Goal: Task Accomplishment & Management: Complete application form

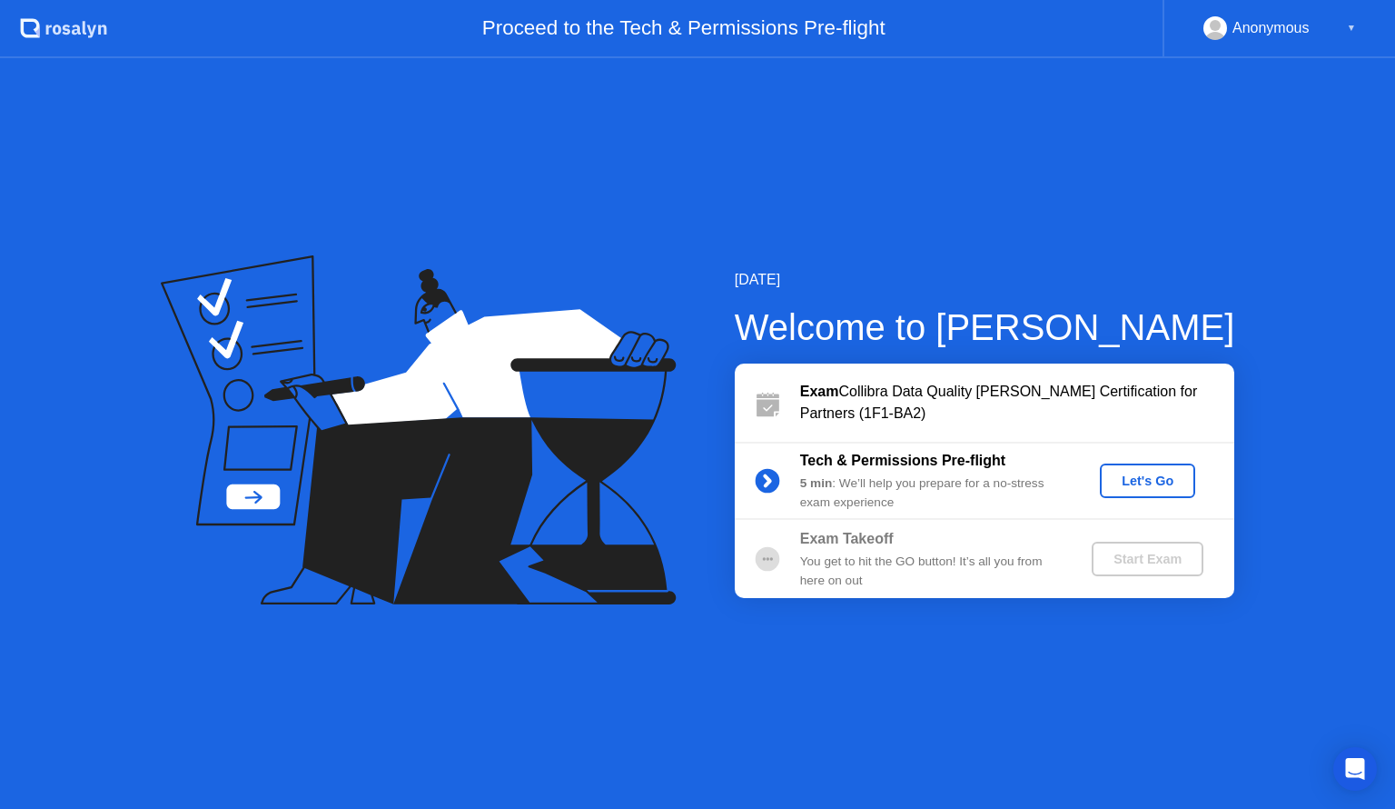
click at [1142, 480] on div "Let's Go" at bounding box center [1147, 480] width 81 height 15
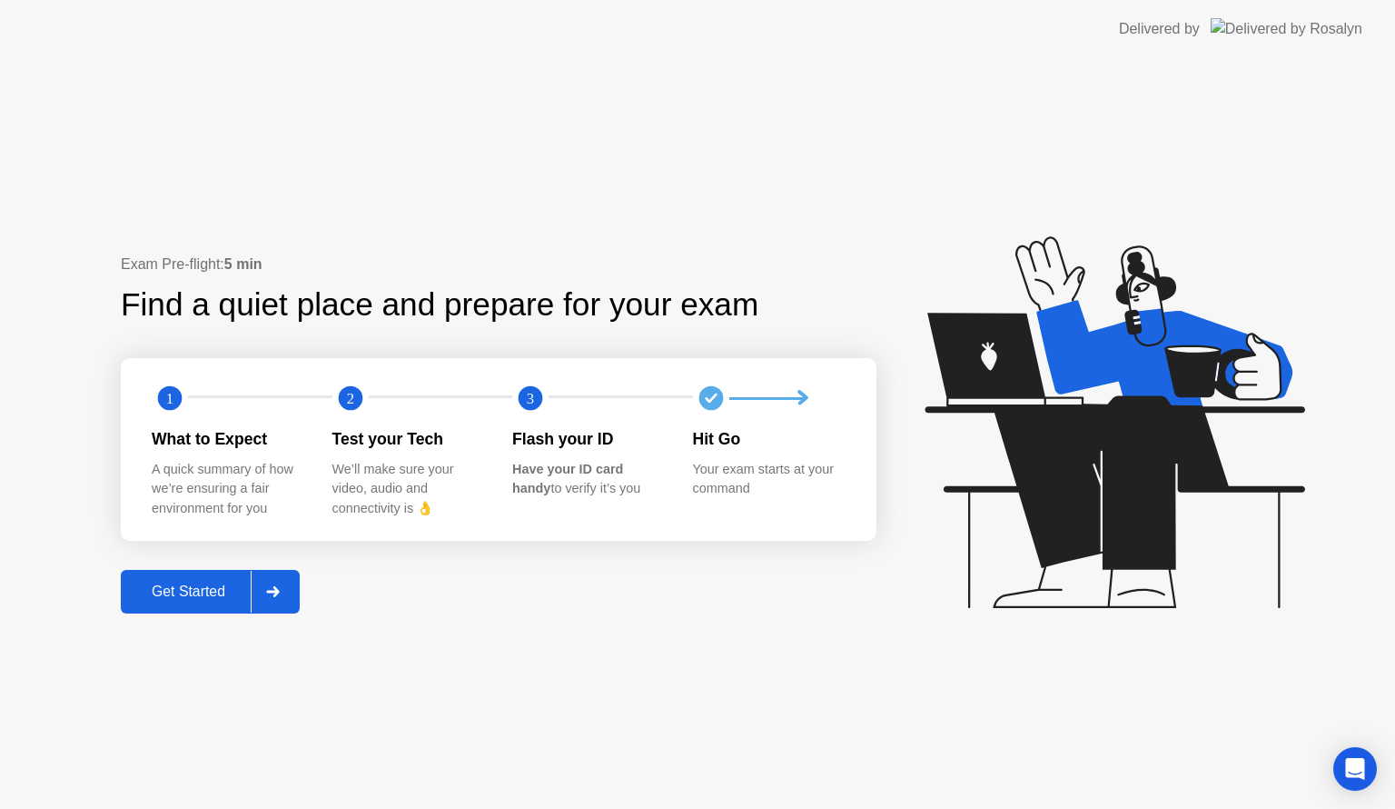
click at [209, 593] on div "Get Started" at bounding box center [188, 591] width 124 height 16
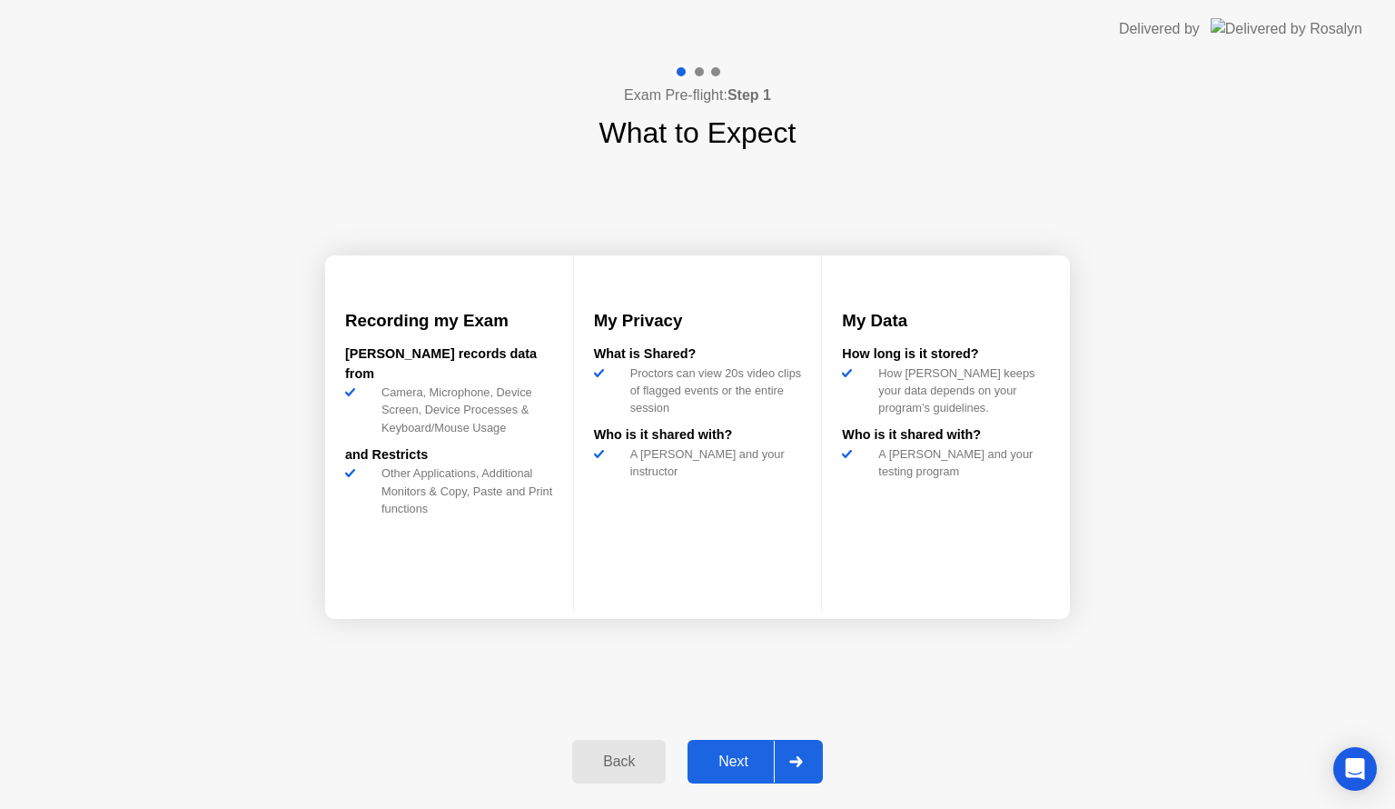
click at [738, 760] on div "Next" at bounding box center [733, 761] width 81 height 16
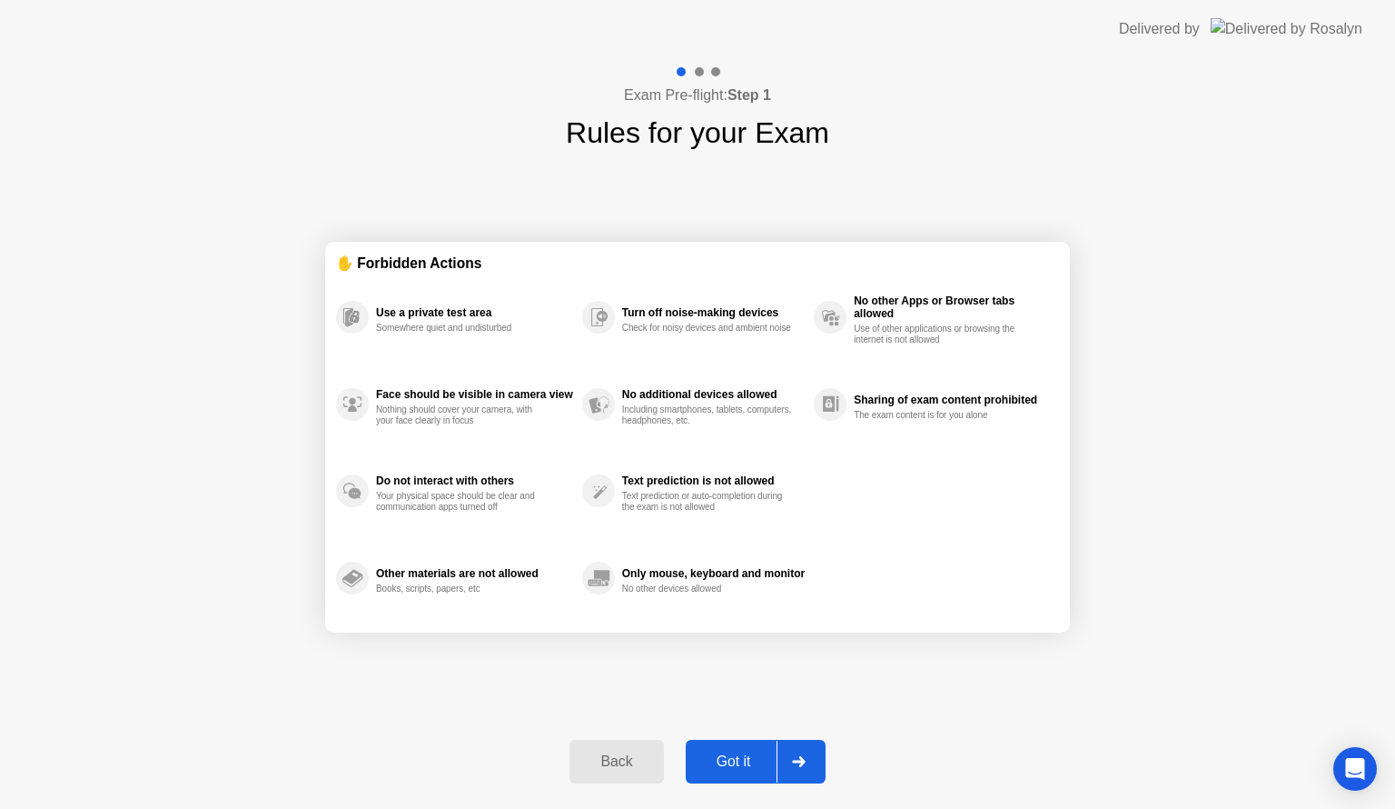
click at [748, 760] on div "Got it" at bounding box center [733, 761] width 85 height 16
select select "**********"
select select "*******"
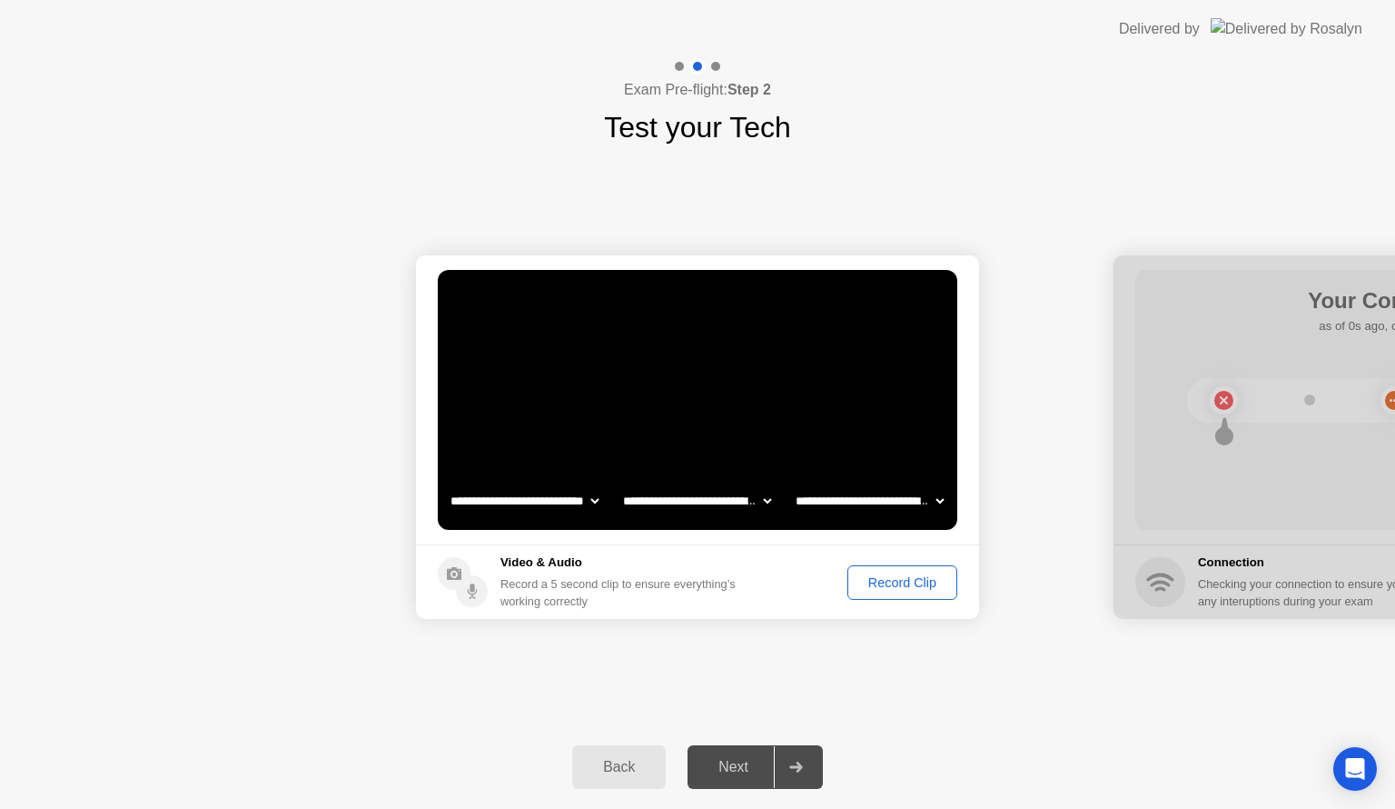
click at [890, 581] on div "Record Clip" at bounding box center [902, 582] width 97 height 15
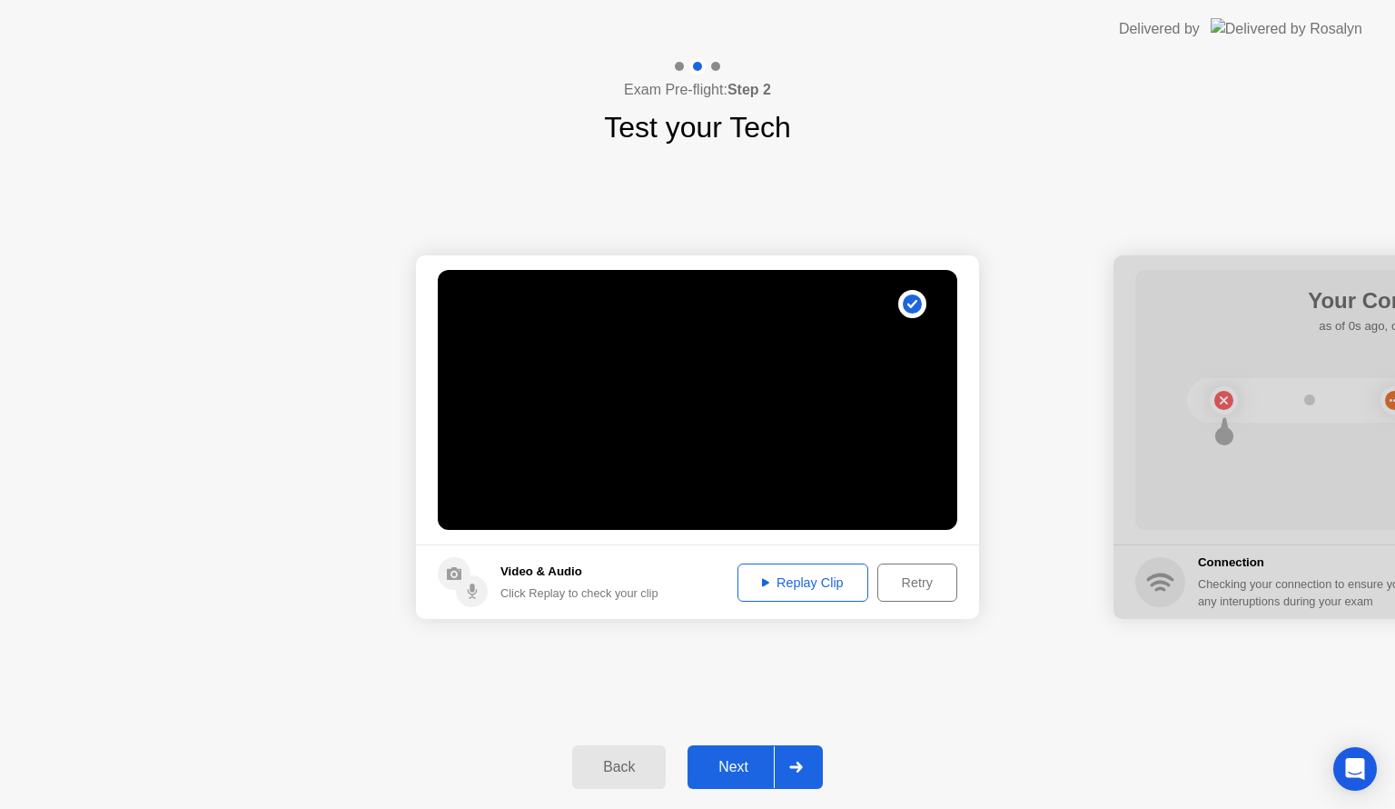
click at [790, 582] on div "Replay Clip" at bounding box center [803, 582] width 118 height 15
click at [745, 770] on div "Next" at bounding box center [733, 767] width 81 height 16
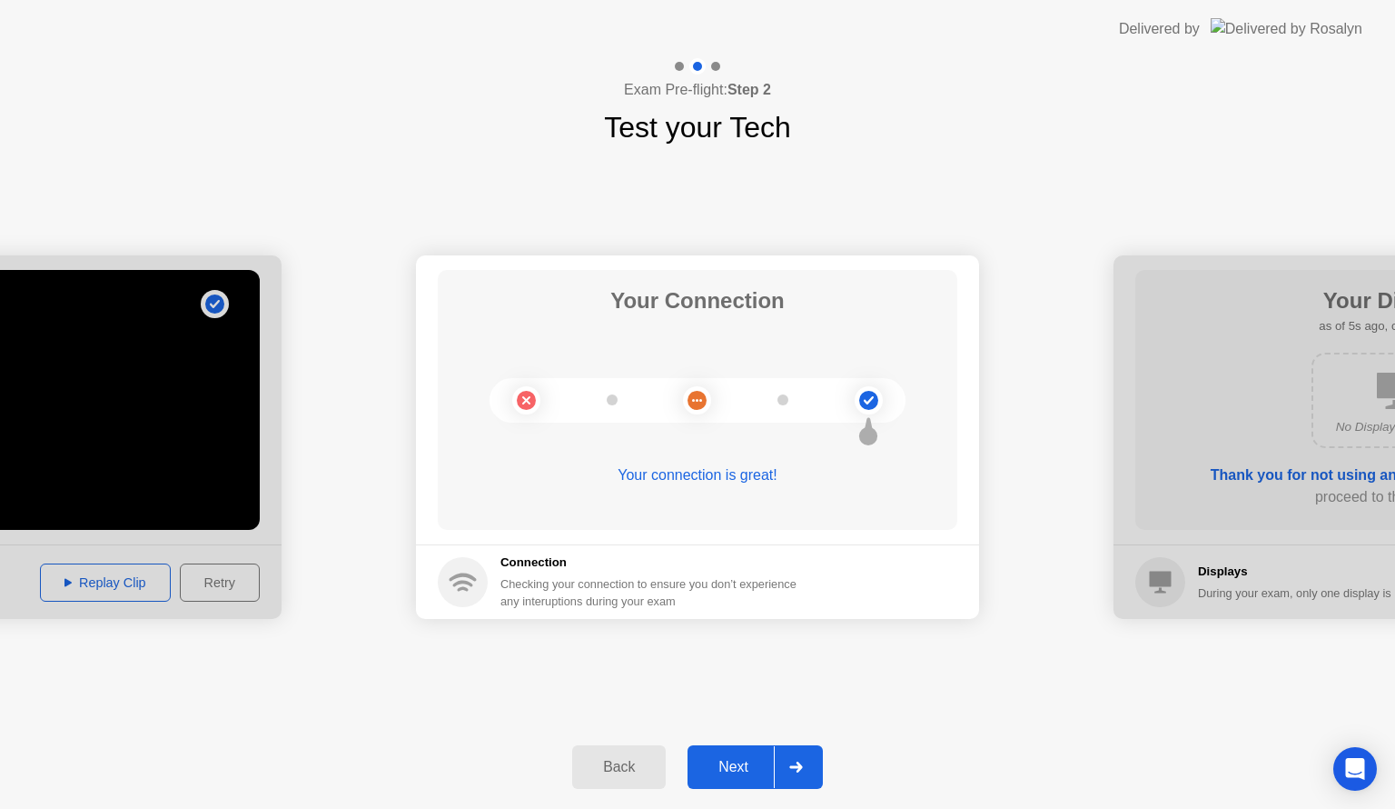
click at [735, 763] on div "Next" at bounding box center [733, 767] width 81 height 16
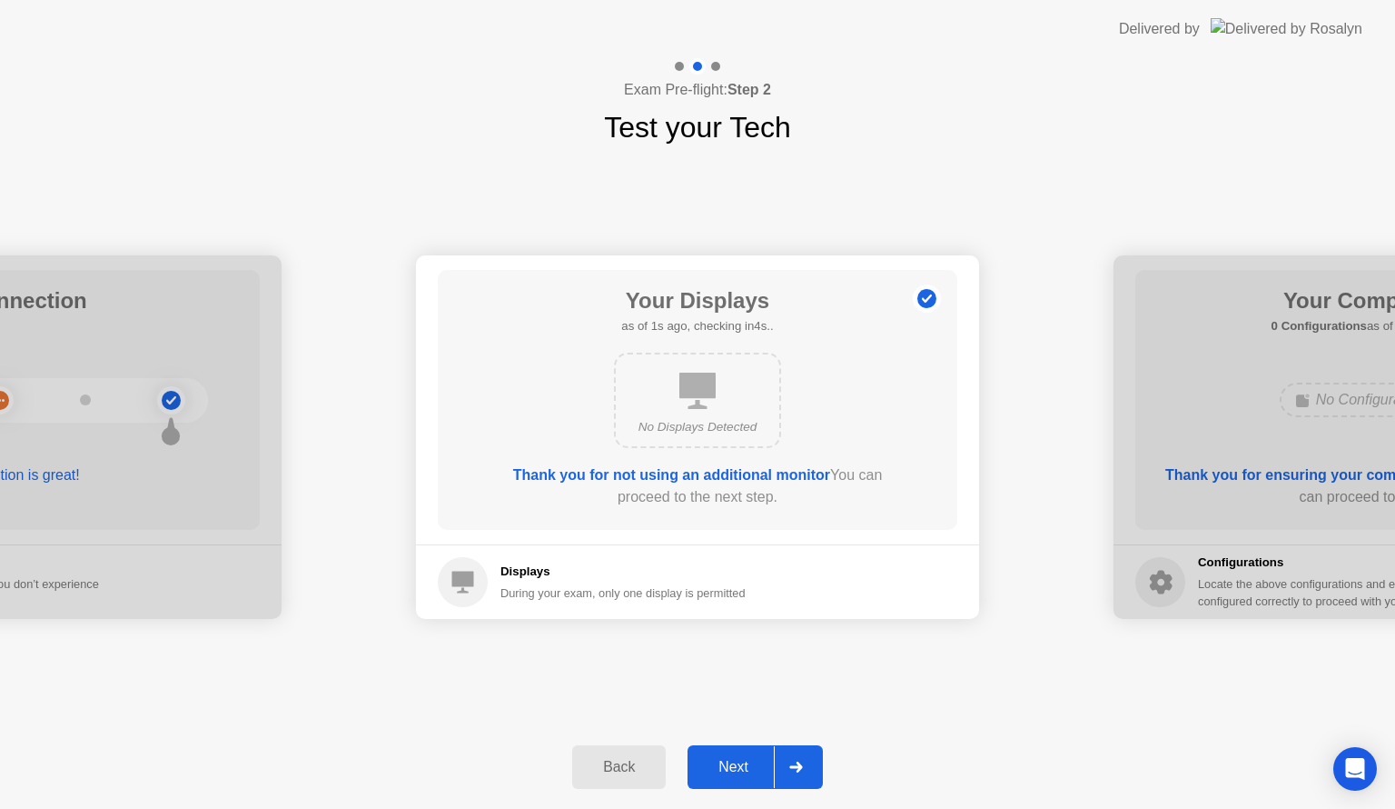
click at [737, 765] on div "Next" at bounding box center [733, 767] width 81 height 16
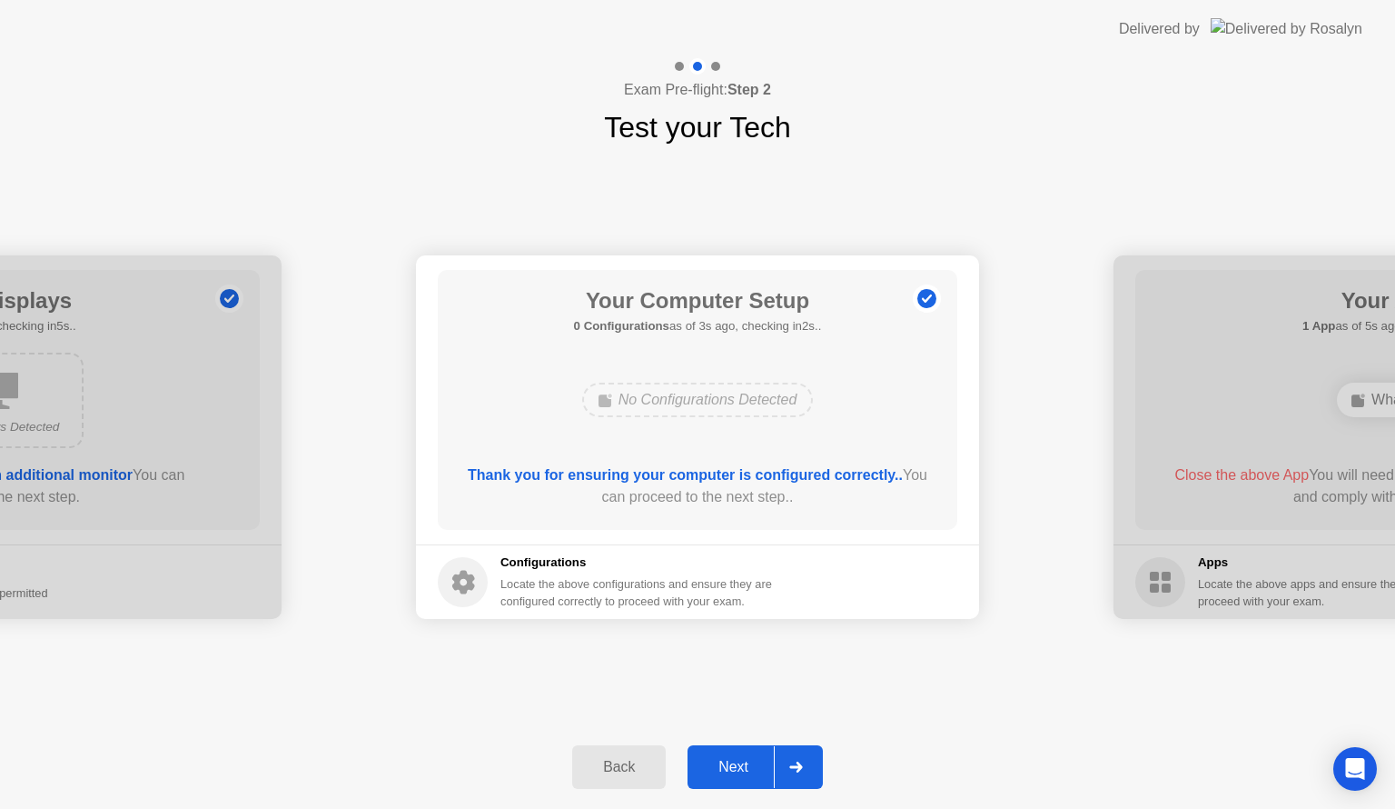
click at [730, 765] on div "Next" at bounding box center [733, 767] width 81 height 16
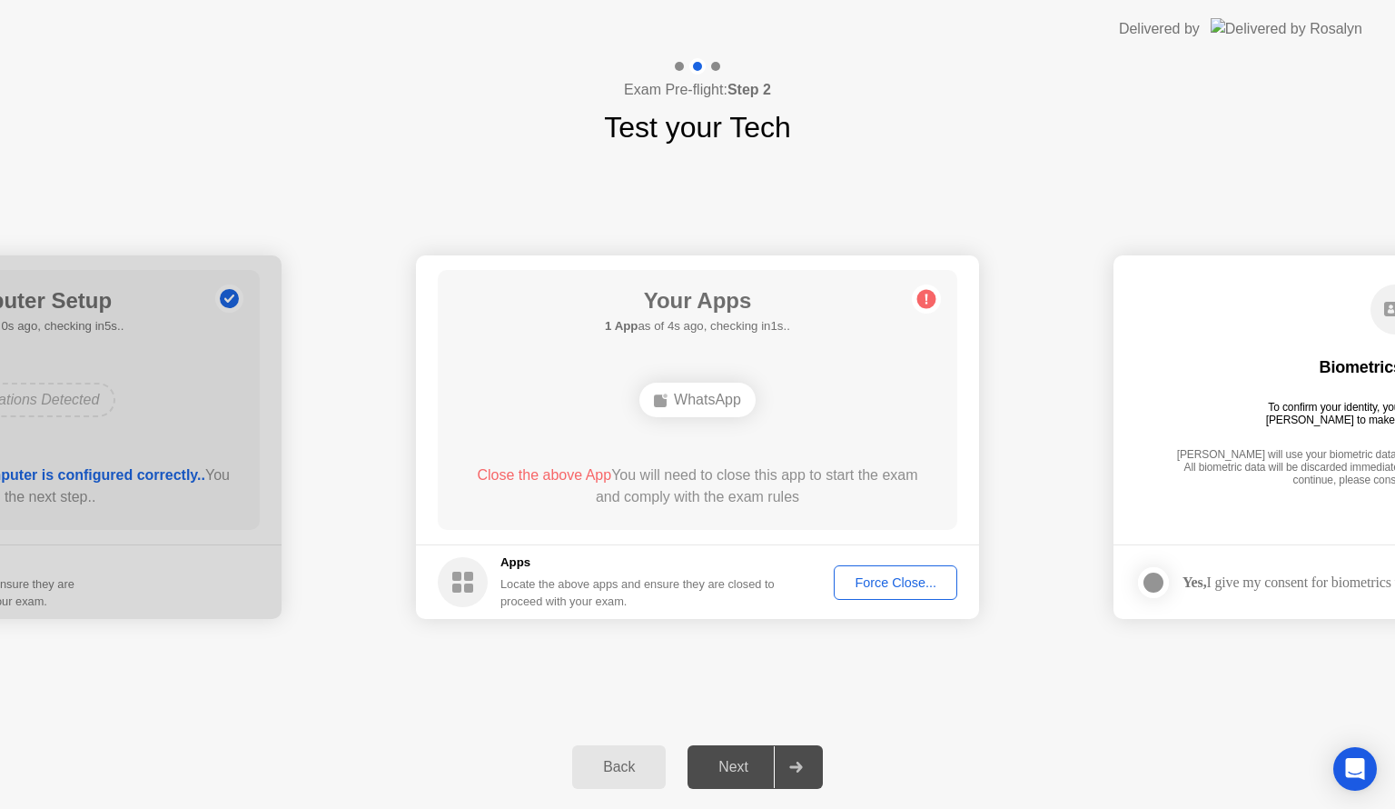
click at [898, 580] on div "Force Close..." at bounding box center [895, 582] width 111 height 15
drag, startPoint x: 759, startPoint y: 512, endPoint x: 712, endPoint y: 451, distance: 77.2
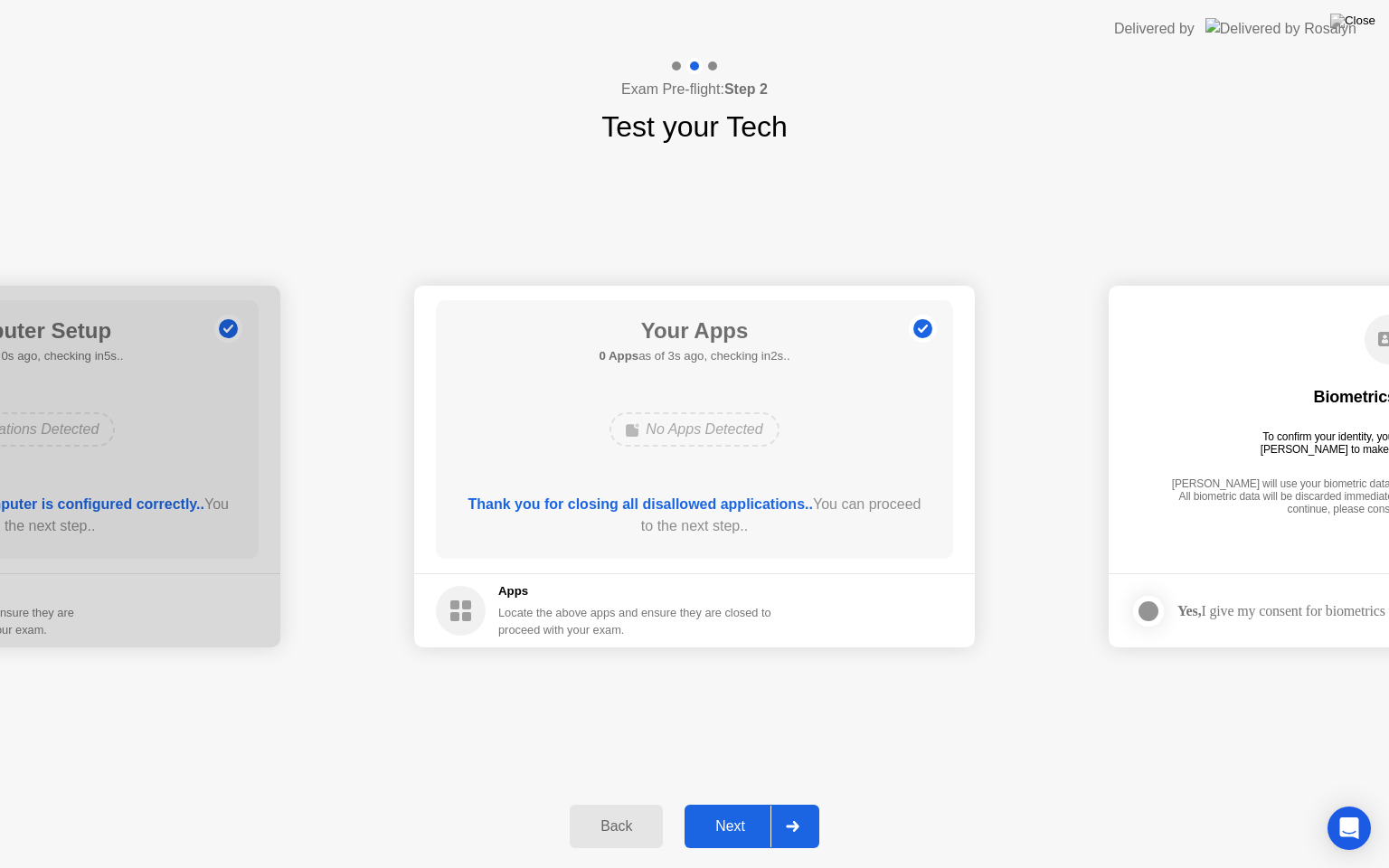
click at [957, 2] on header "Delivered by" at bounding box center [694, 29] width 1389 height 58
click at [728, 804] on div "Next" at bounding box center [730, 826] width 81 height 16
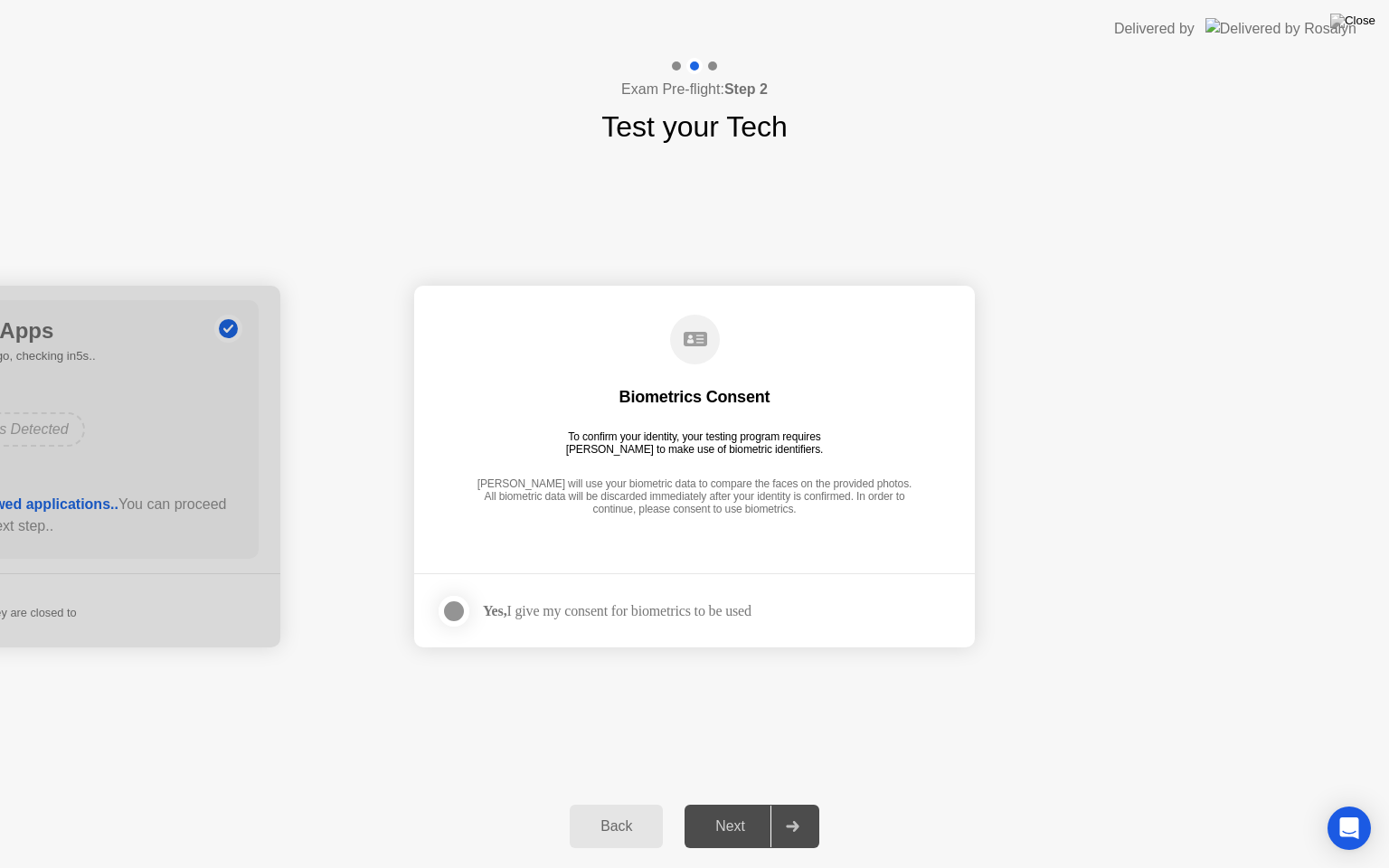
click at [449, 611] on div at bounding box center [454, 611] width 22 height 22
click at [742, 804] on div "Next" at bounding box center [730, 826] width 81 height 16
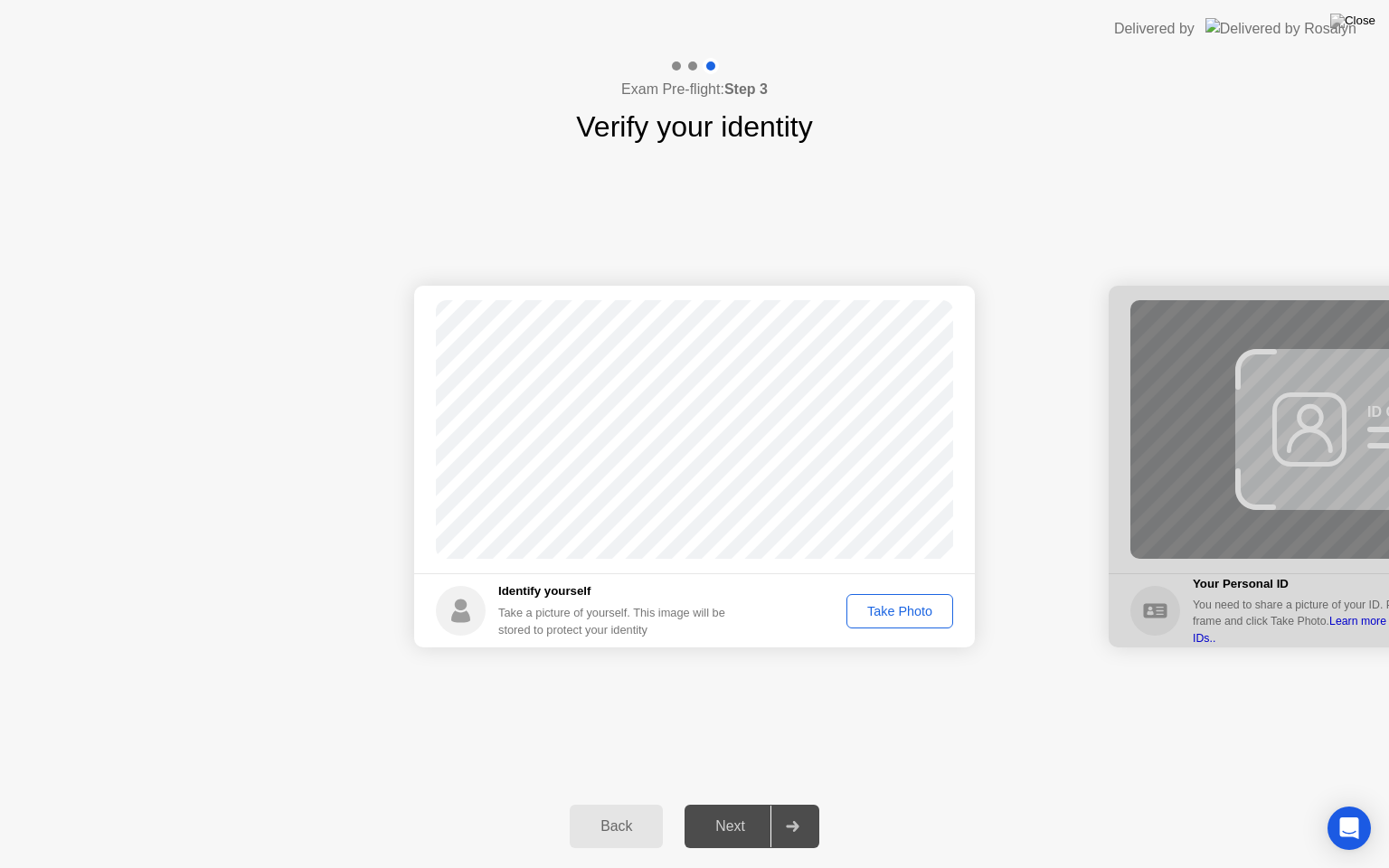
click at [895, 614] on div "Take Photo" at bounding box center [900, 611] width 94 height 15
click at [912, 614] on div "Retake" at bounding box center [911, 611] width 71 height 15
click at [912, 614] on div "Take Photo" at bounding box center [900, 611] width 94 height 15
click at [897, 618] on div "Retake" at bounding box center [911, 611] width 71 height 15
click at [915, 617] on div "Take Photo" at bounding box center [900, 611] width 94 height 15
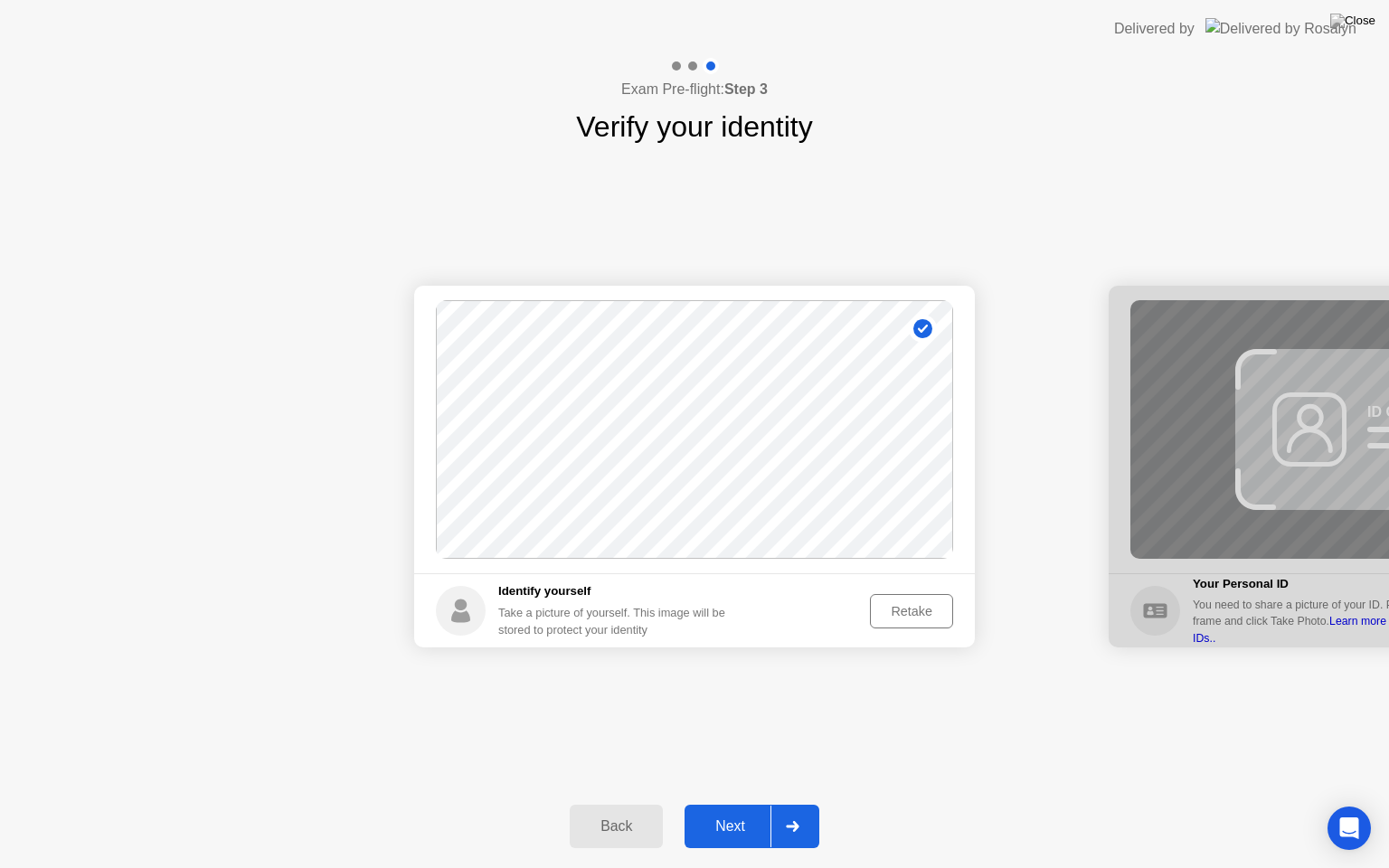
click at [737, 804] on div "Next" at bounding box center [730, 826] width 81 height 16
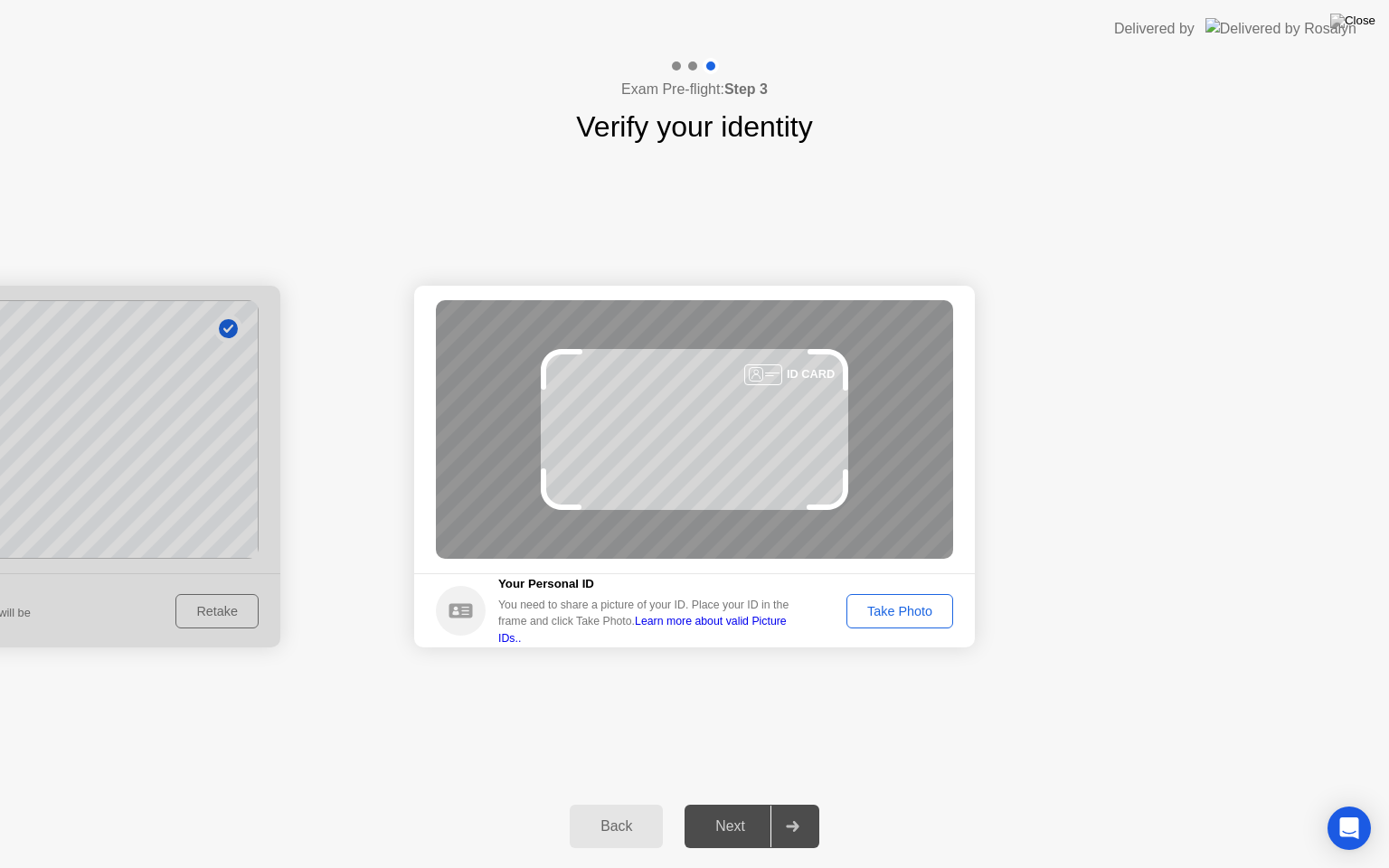
click at [908, 615] on div "Take Photo" at bounding box center [900, 611] width 94 height 15
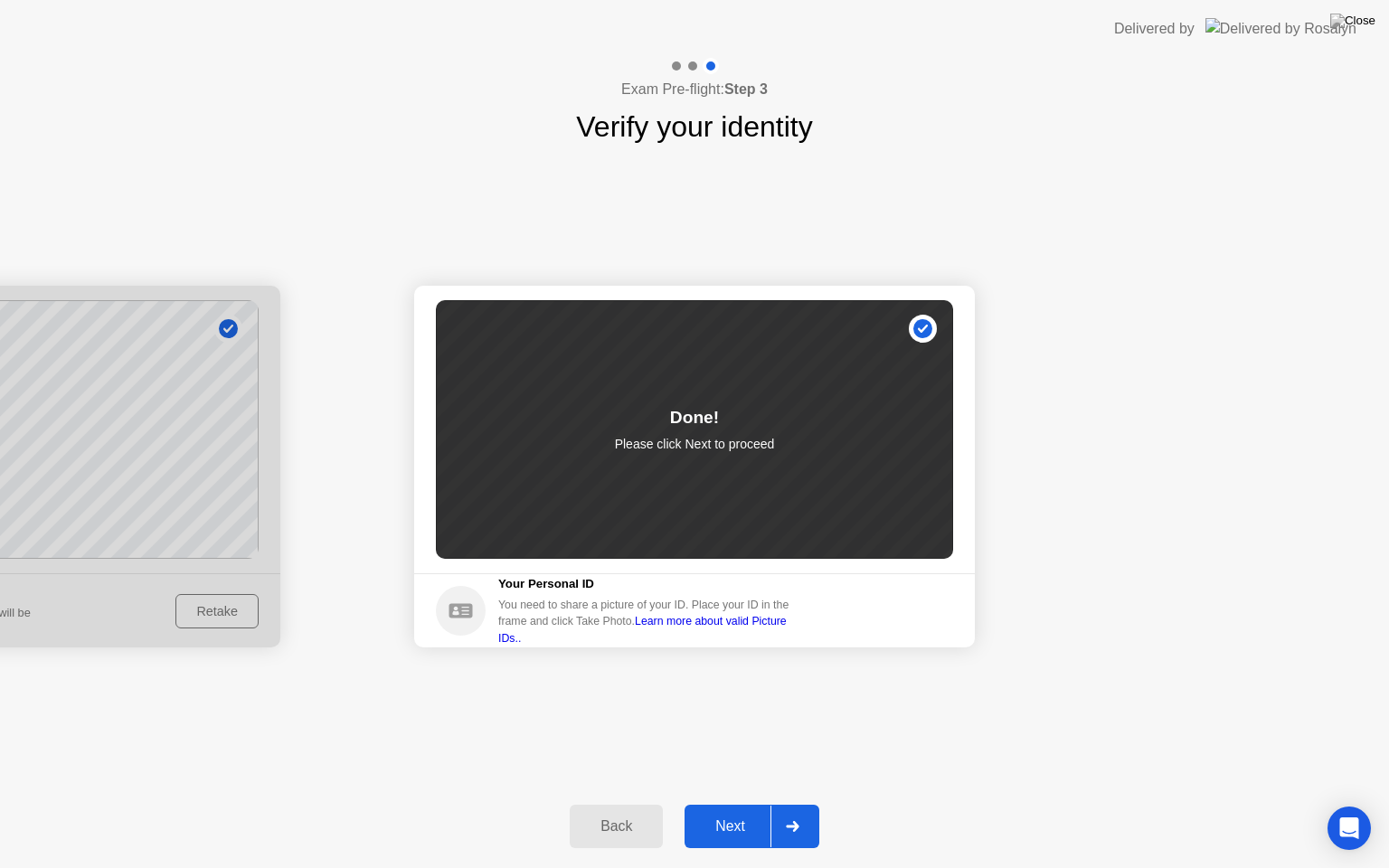
click at [742, 804] on div "Next" at bounding box center [730, 826] width 81 height 16
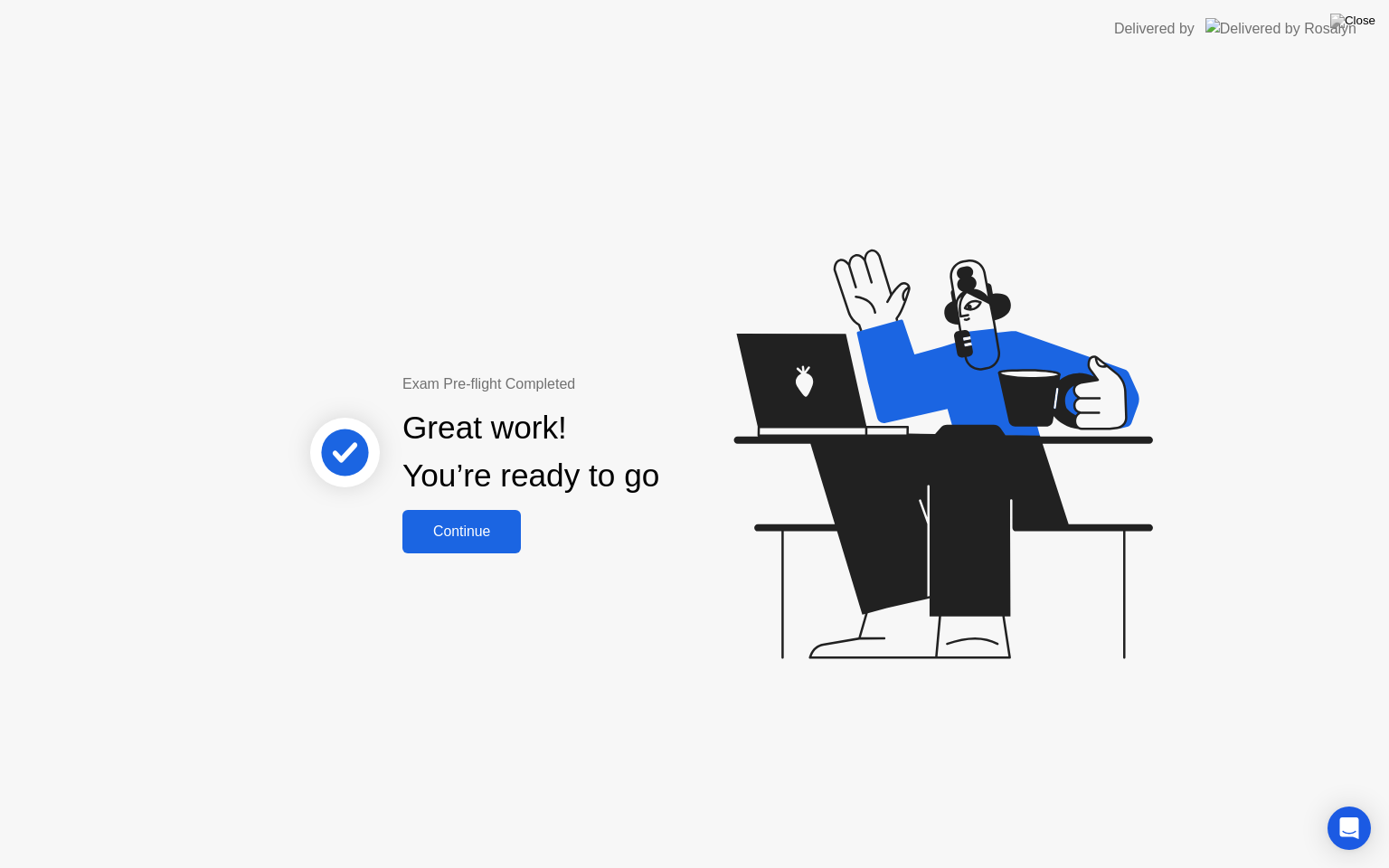
click at [469, 531] on div "Continue" at bounding box center [462, 532] width 108 height 16
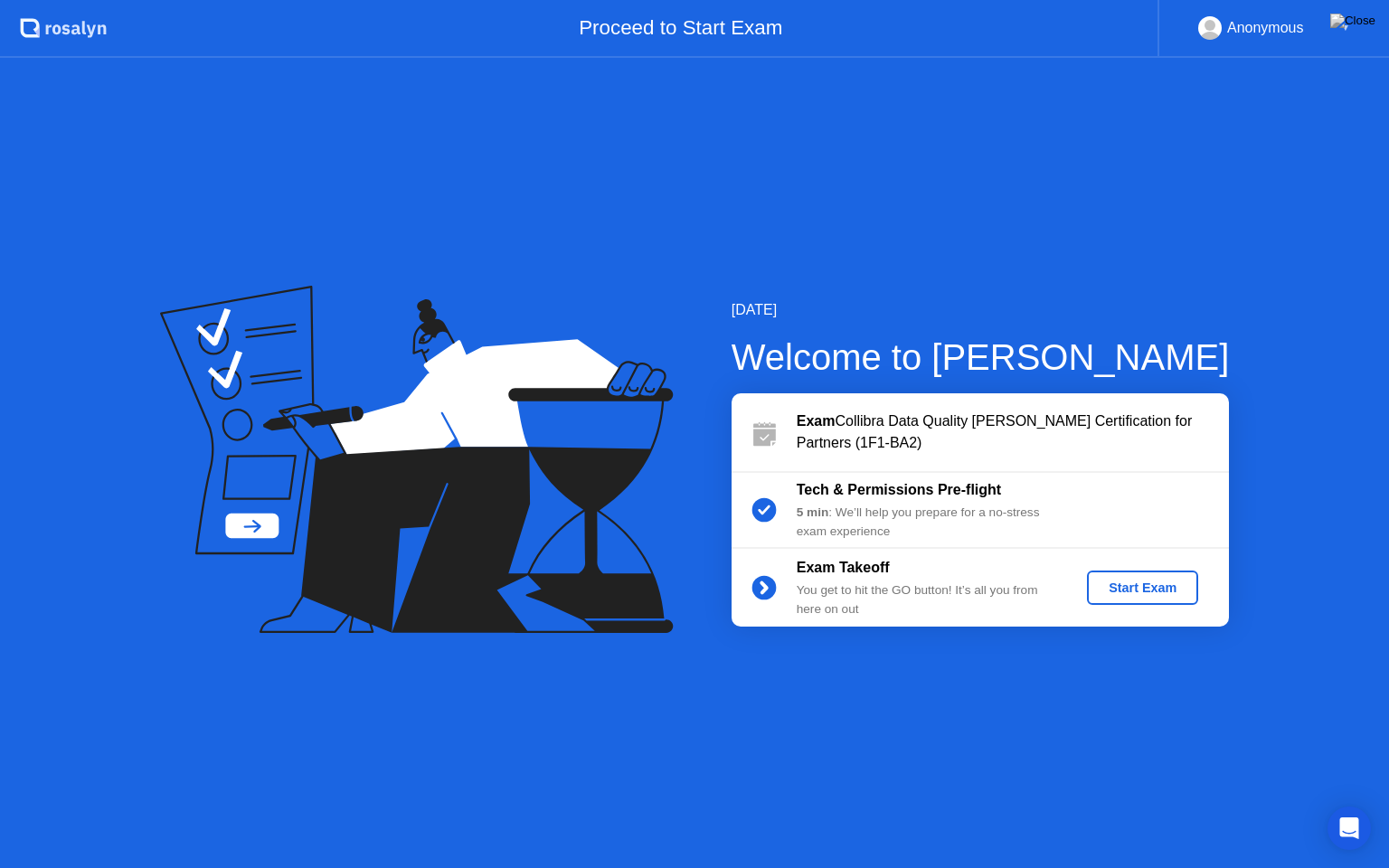
click at [1132, 585] on div "Start Exam" at bounding box center [1142, 587] width 97 height 15
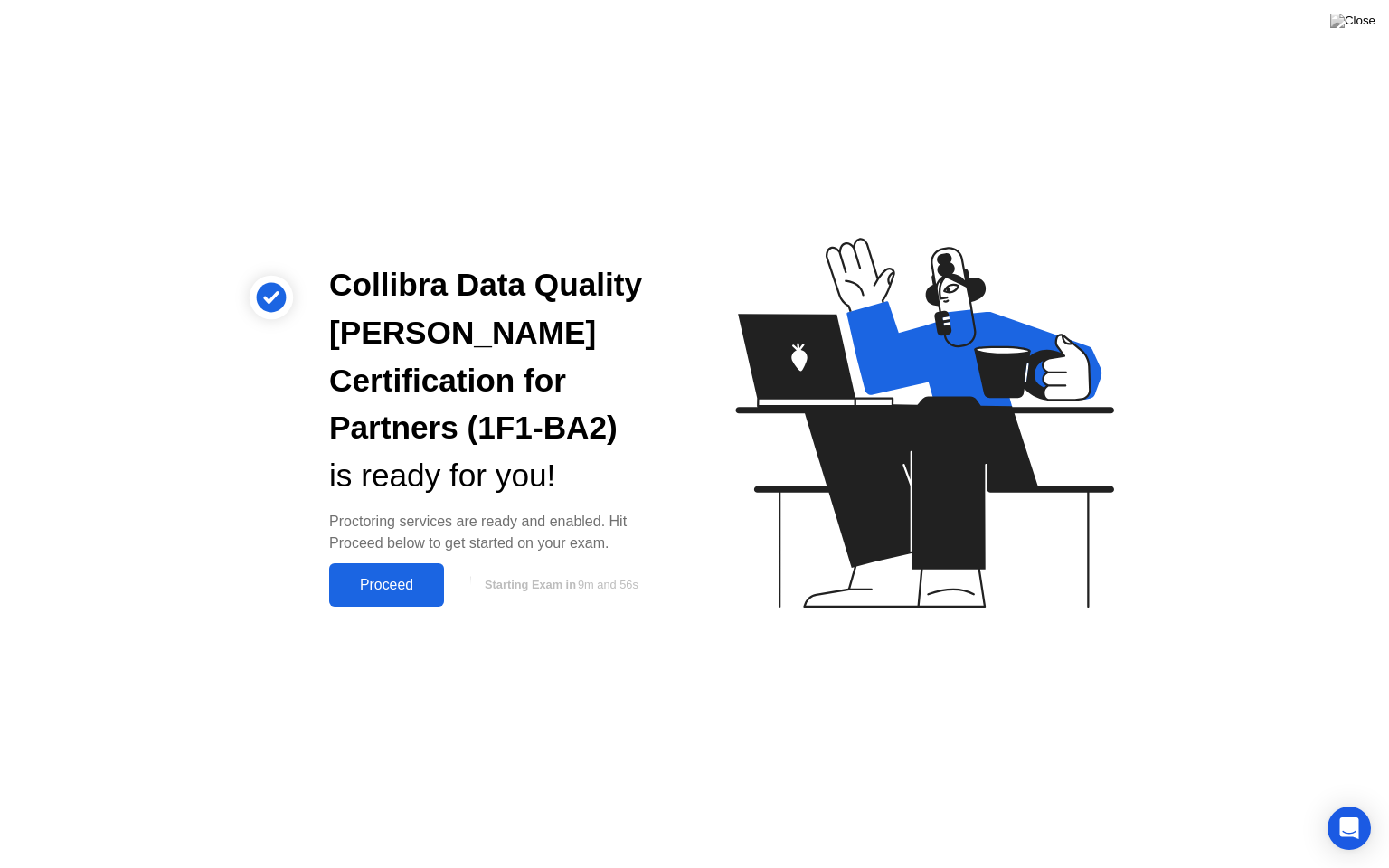
click at [391, 580] on div "Proceed" at bounding box center [386, 585] width 104 height 16
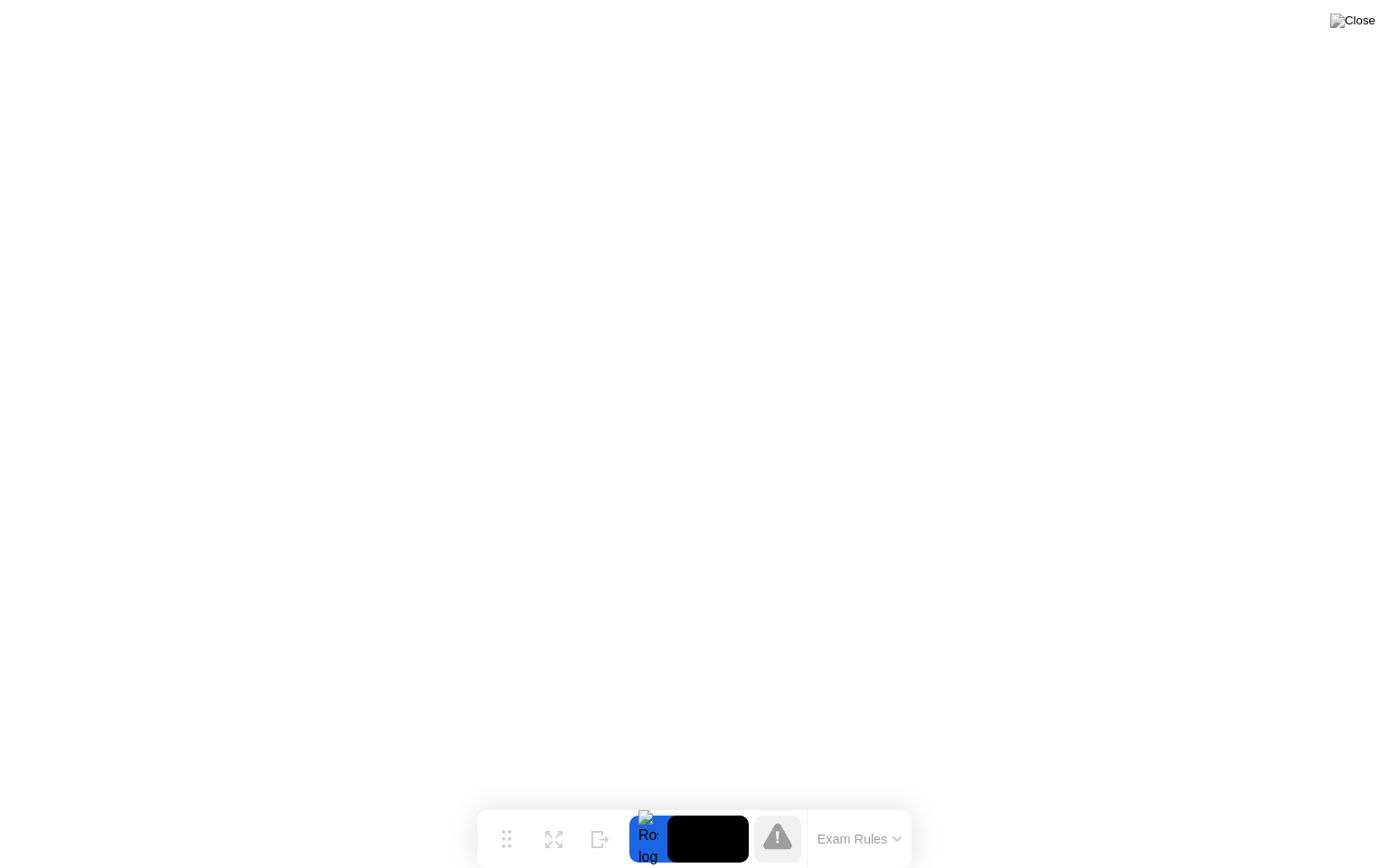
click at [786, 804] on icon at bounding box center [778, 836] width 29 height 26
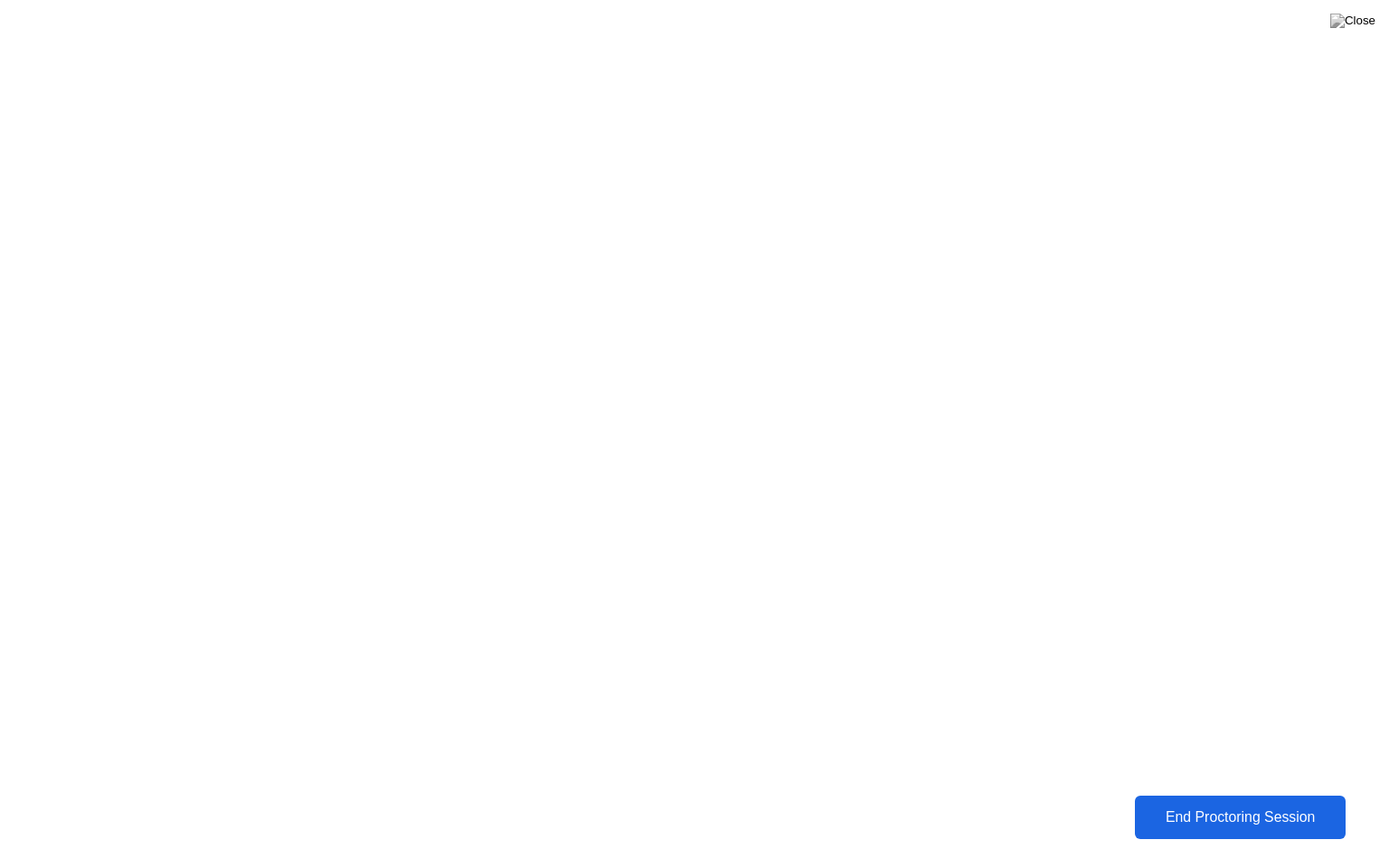
click at [1203, 804] on div "End Proctoring Session" at bounding box center [1241, 817] width 220 height 18
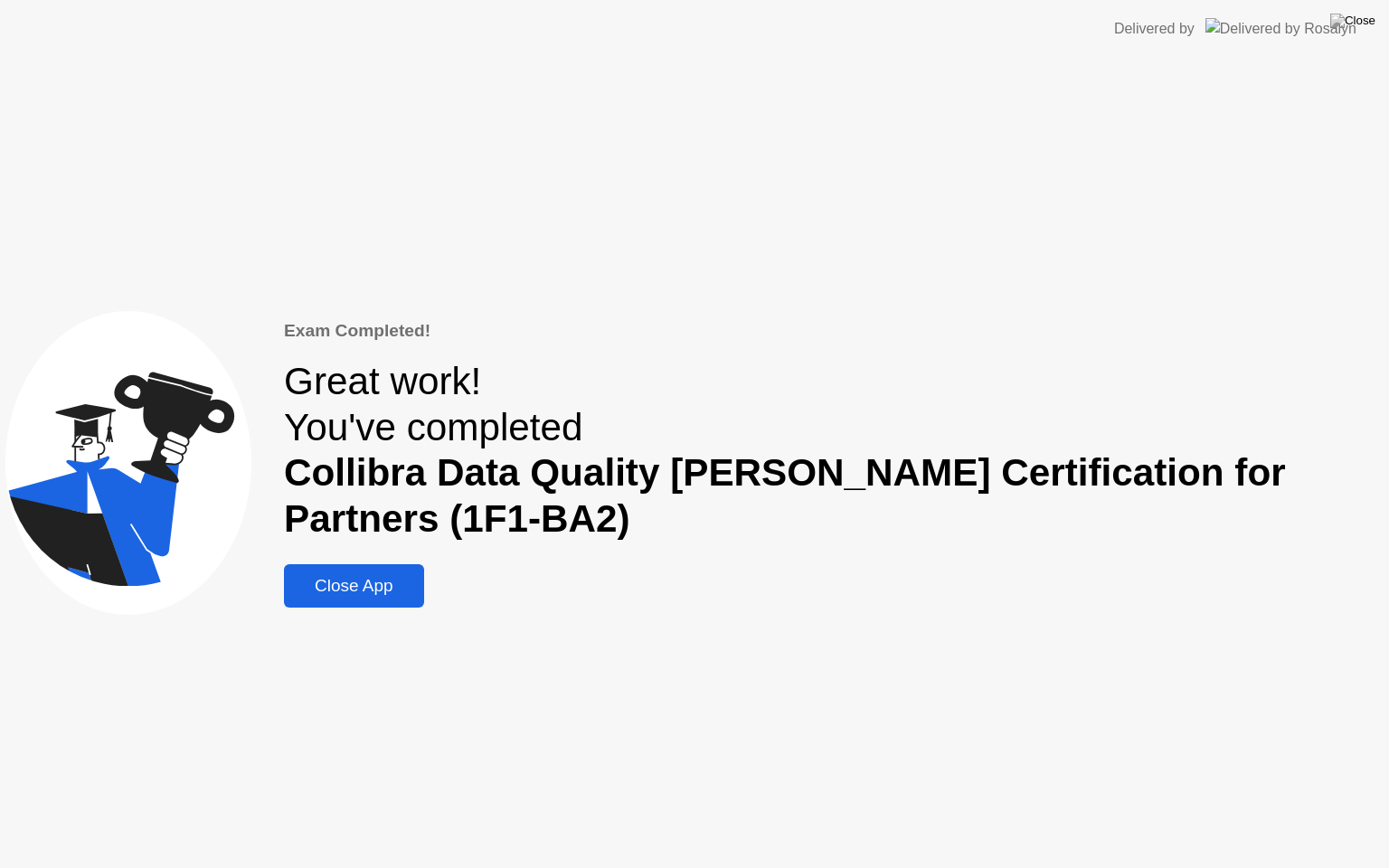
click at [416, 593] on div "Close App" at bounding box center [354, 586] width 129 height 20
